Goal: Navigation & Orientation: Find specific page/section

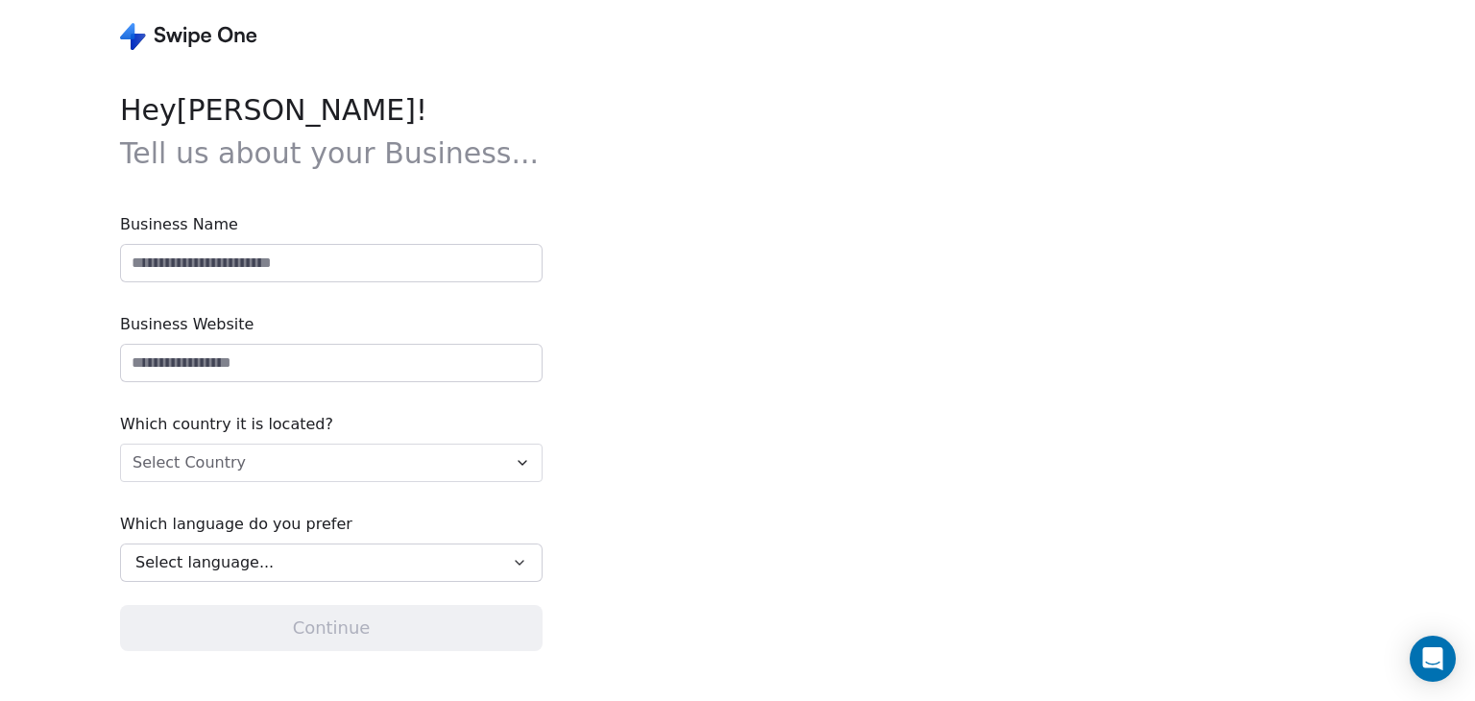
type input "*********"
type input "**********"
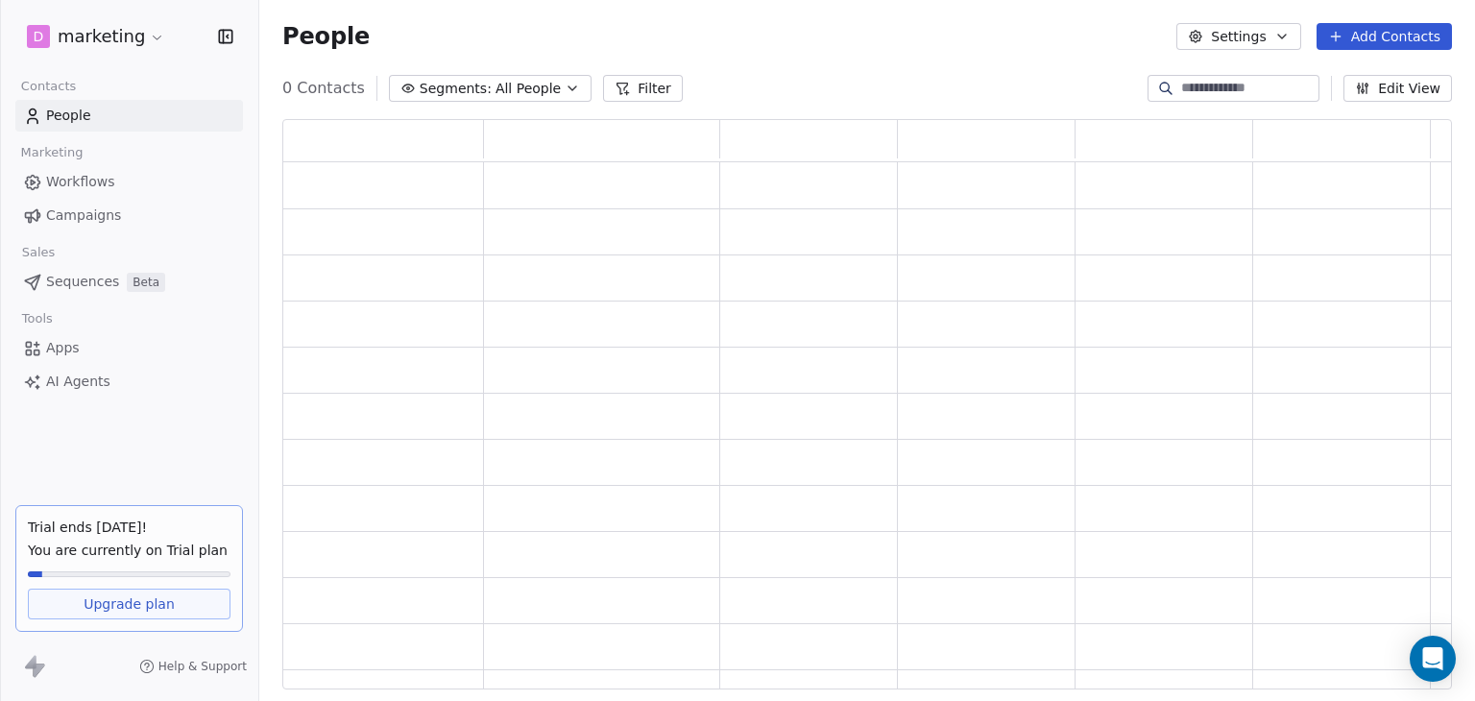
scroll to position [555, 1154]
